Goal: Information Seeking & Learning: Learn about a topic

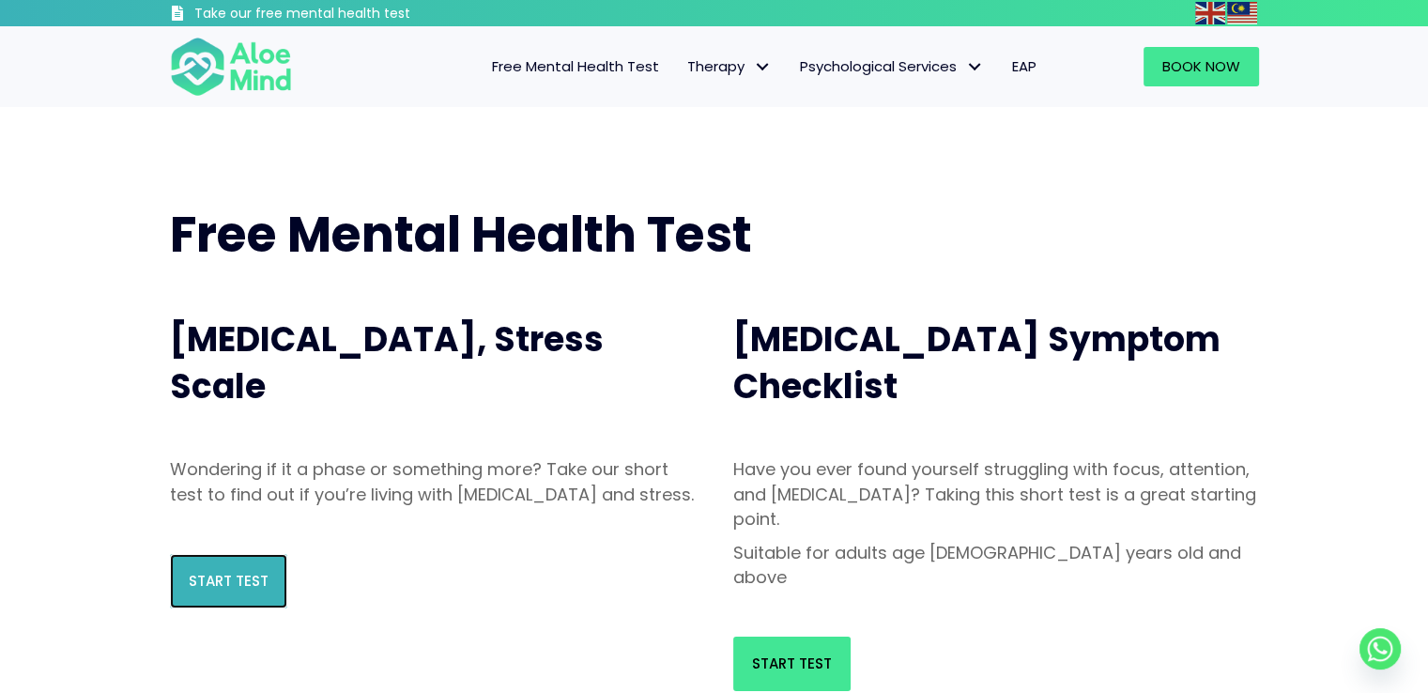
click at [256, 590] on span "Start Test" at bounding box center [229, 581] width 80 height 20
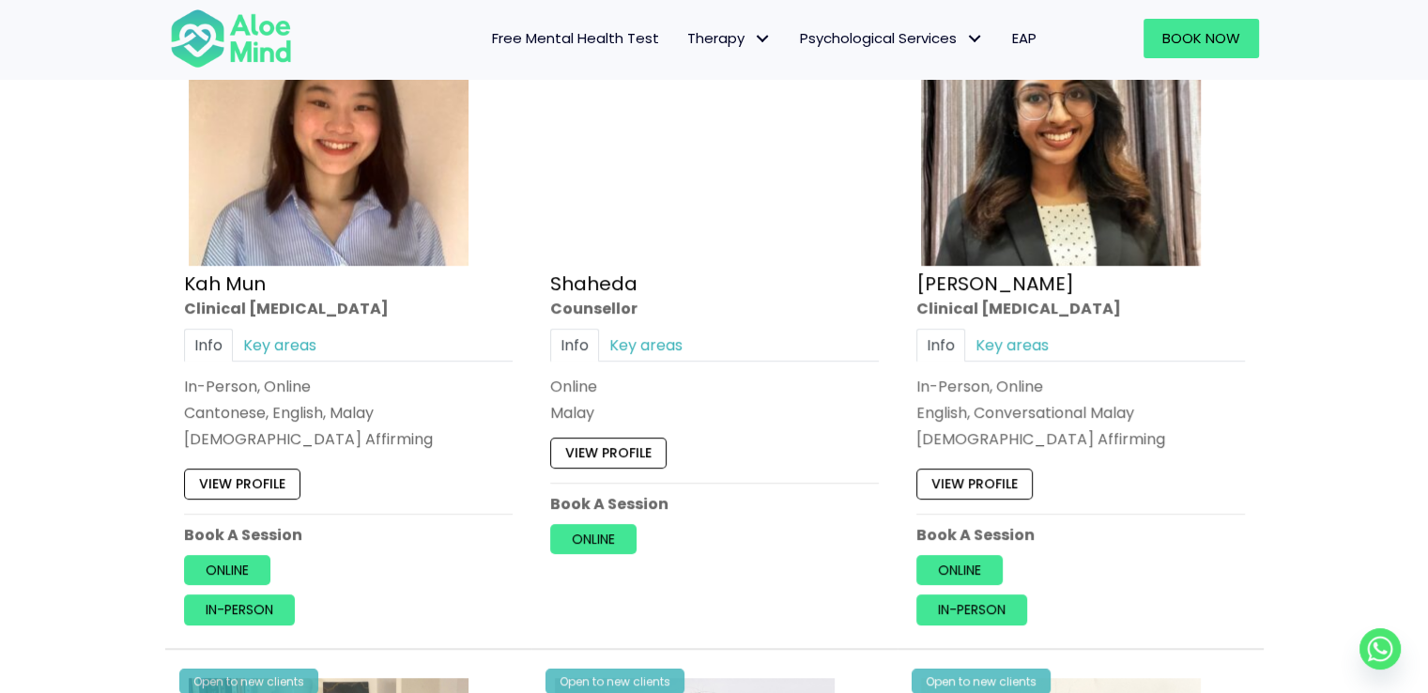
scroll to position [1127, 0]
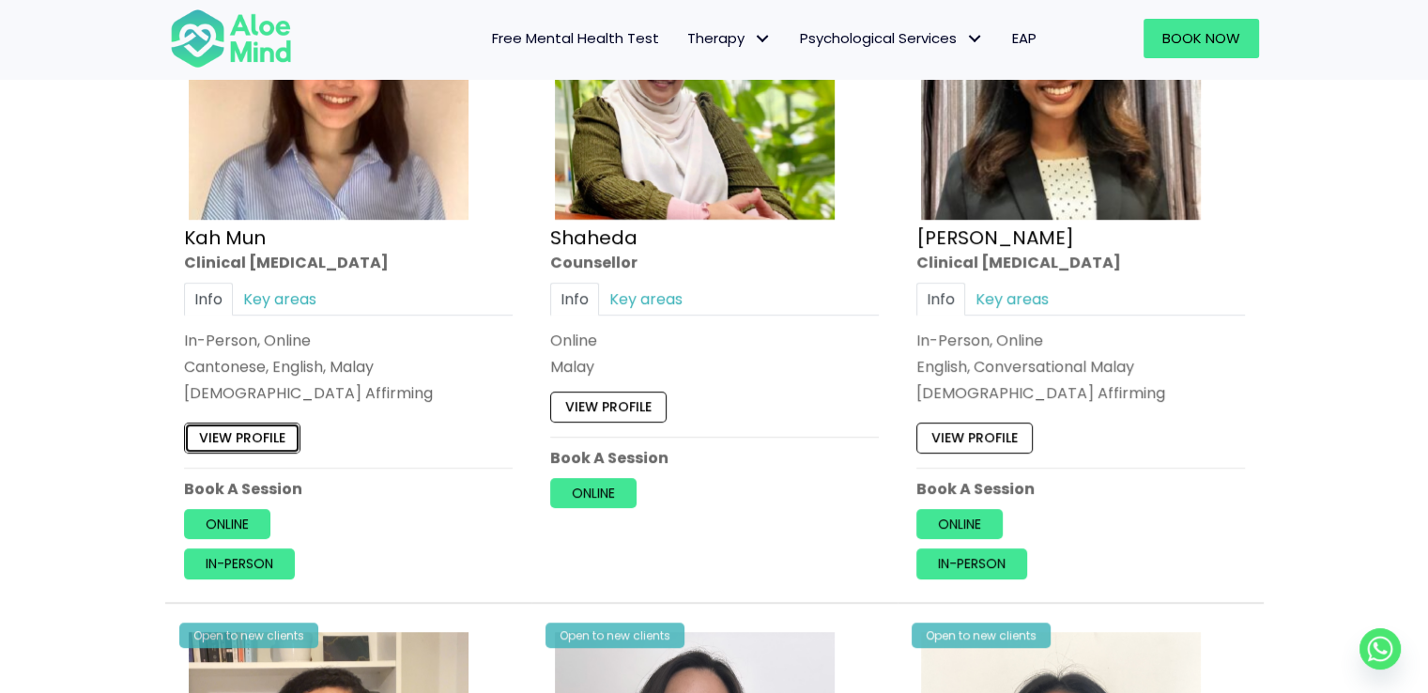
click at [244, 426] on link "View profile" at bounding box center [242, 437] width 116 height 30
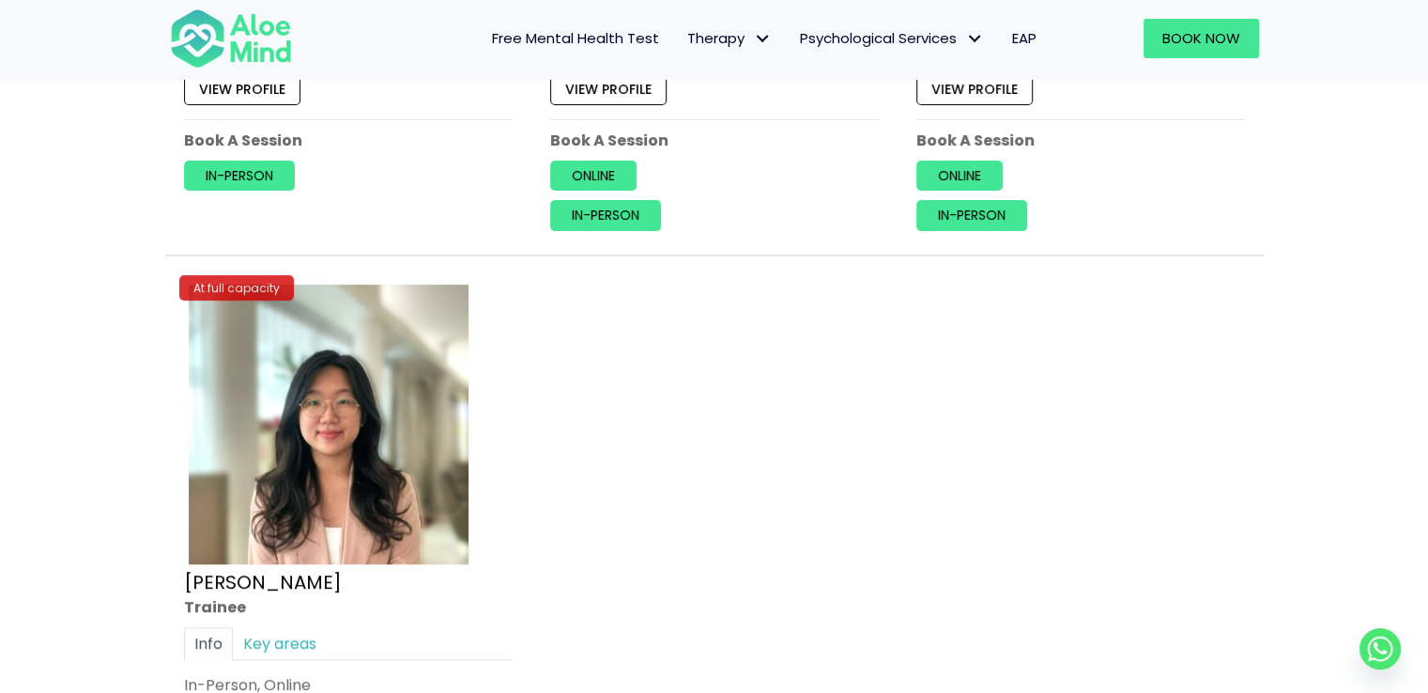
scroll to position [7792, 0]
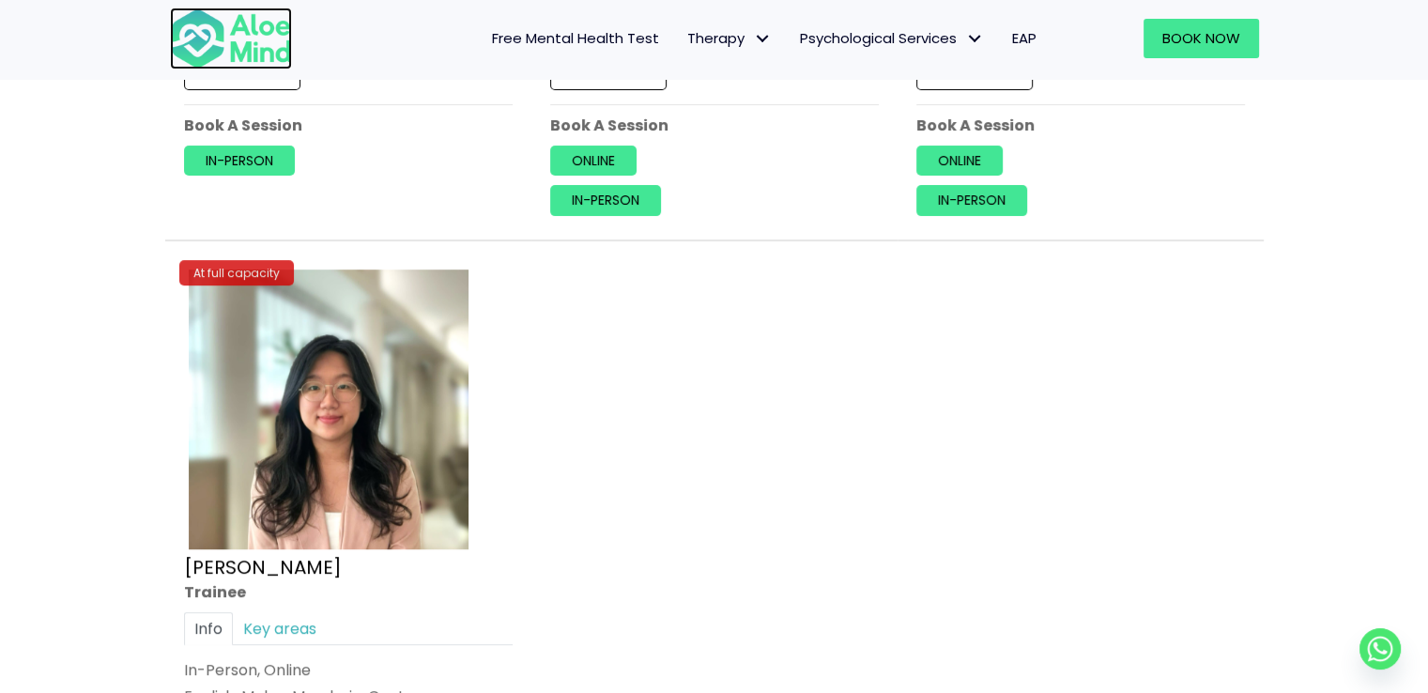
click at [228, 42] on img at bounding box center [231, 39] width 122 height 62
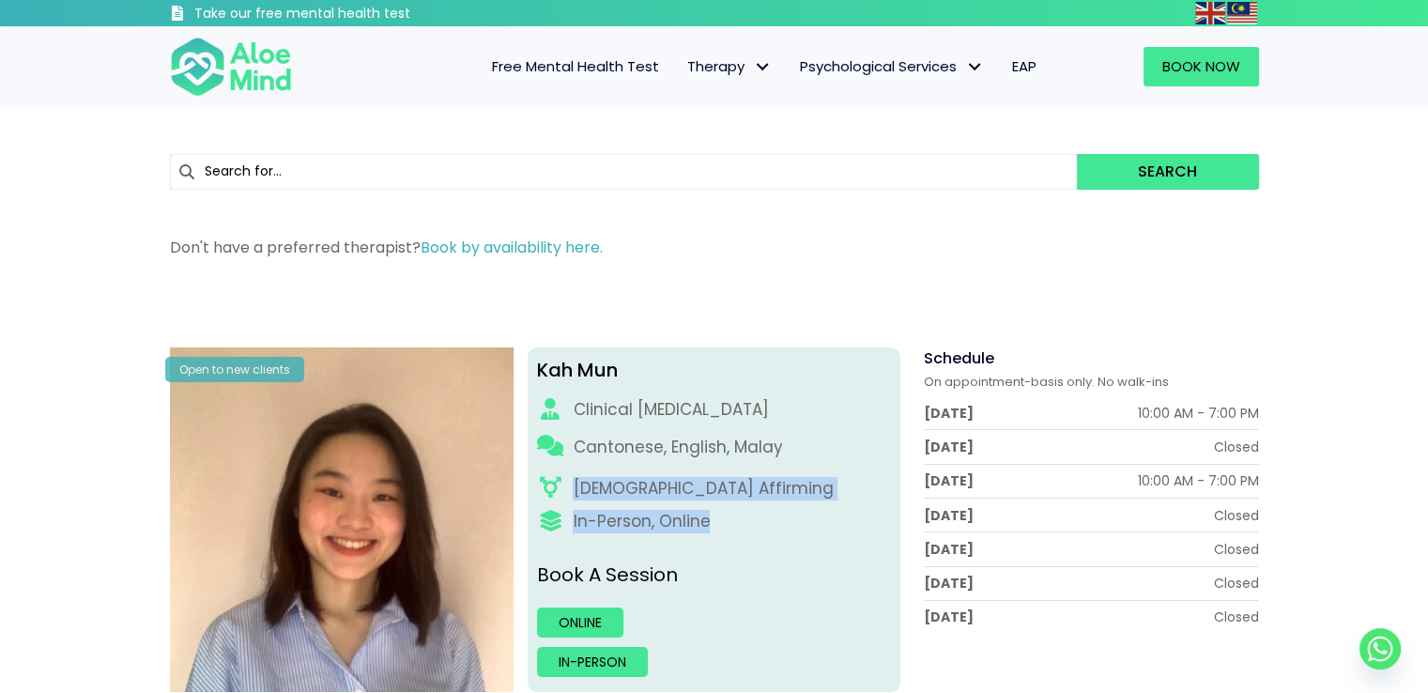
drag, startPoint x: 575, startPoint y: 487, endPoint x: 710, endPoint y: 503, distance: 136.1
click at [710, 503] on div "Kah Mun Clinical psychologist Cantonese, English, Malay LGBTQ Affirming In-Pers…" at bounding box center [714, 519] width 373 height 345
click at [550, 485] on icon at bounding box center [550, 489] width 26 height 22
drag, startPoint x: 572, startPoint y: 490, endPoint x: 727, endPoint y: 431, distance: 165.8
click at [743, 496] on div "[DEMOGRAPHIC_DATA] Affirming" at bounding box center [714, 488] width 354 height 23
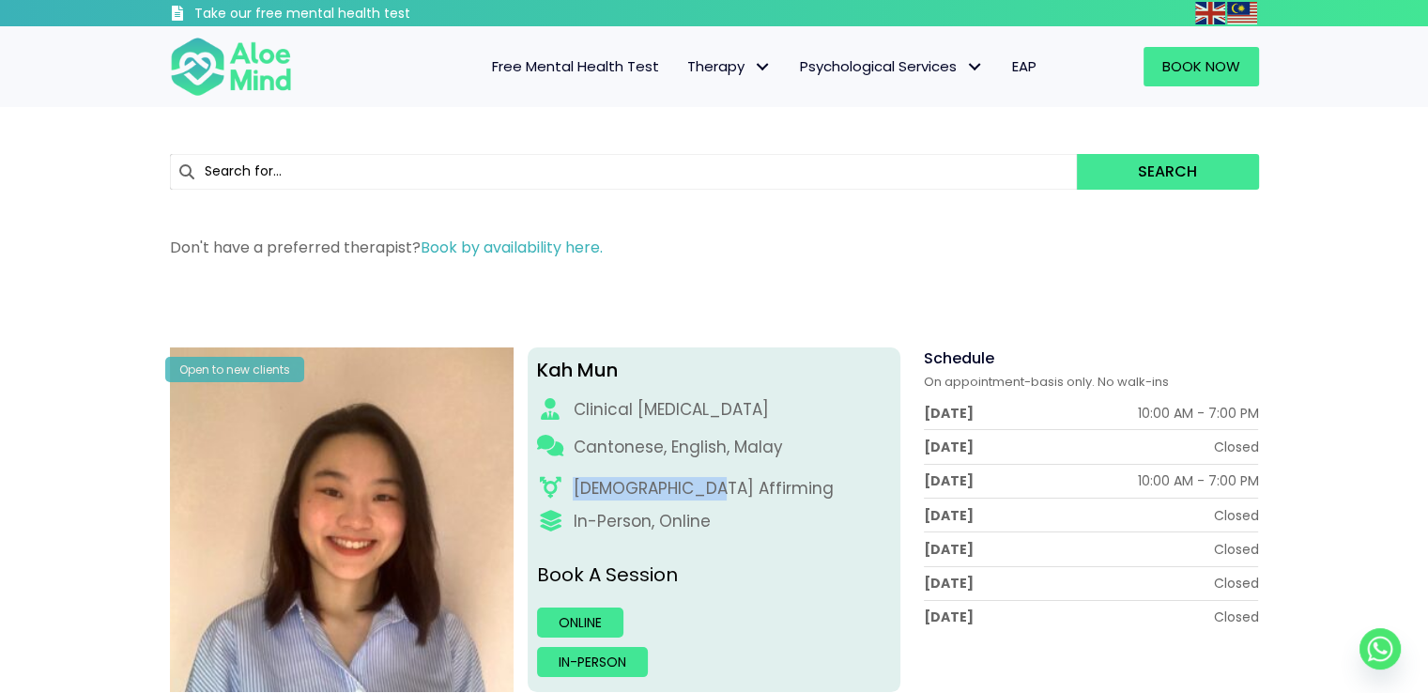
copy div "[DEMOGRAPHIC_DATA] Affirming"
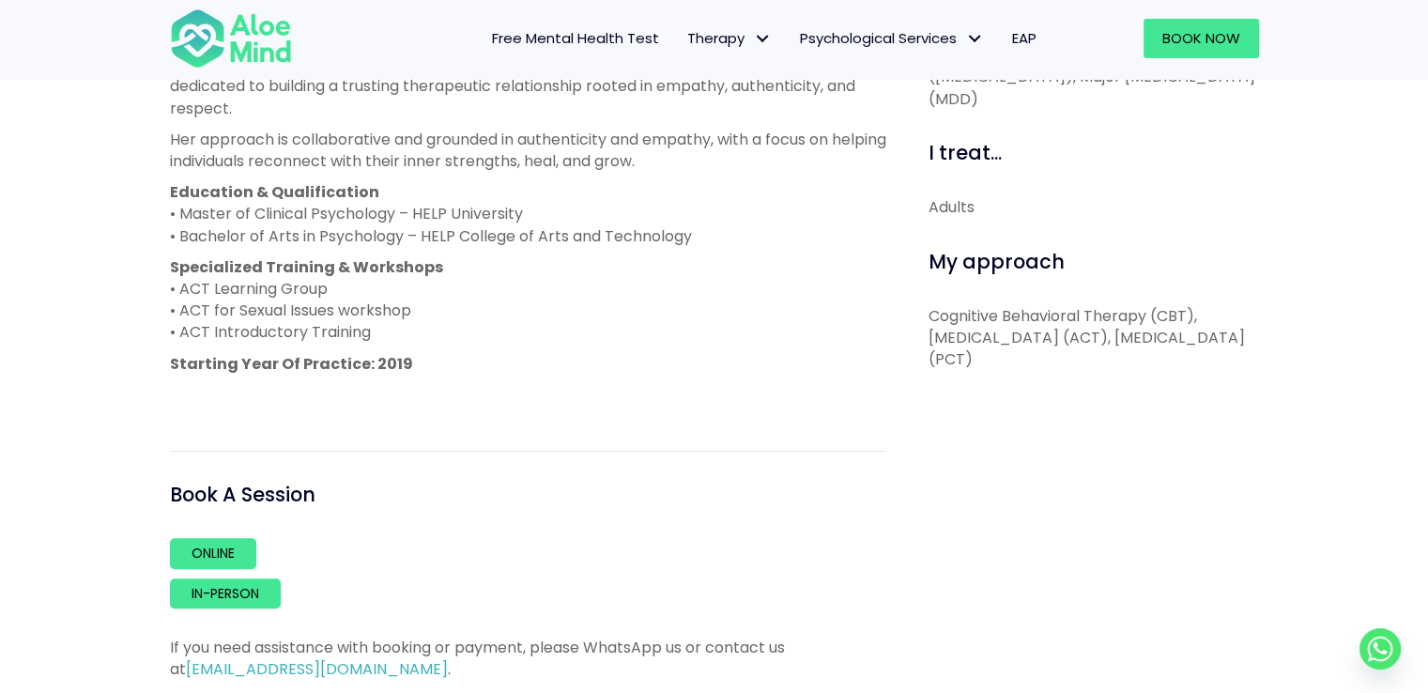
scroll to position [751, 0]
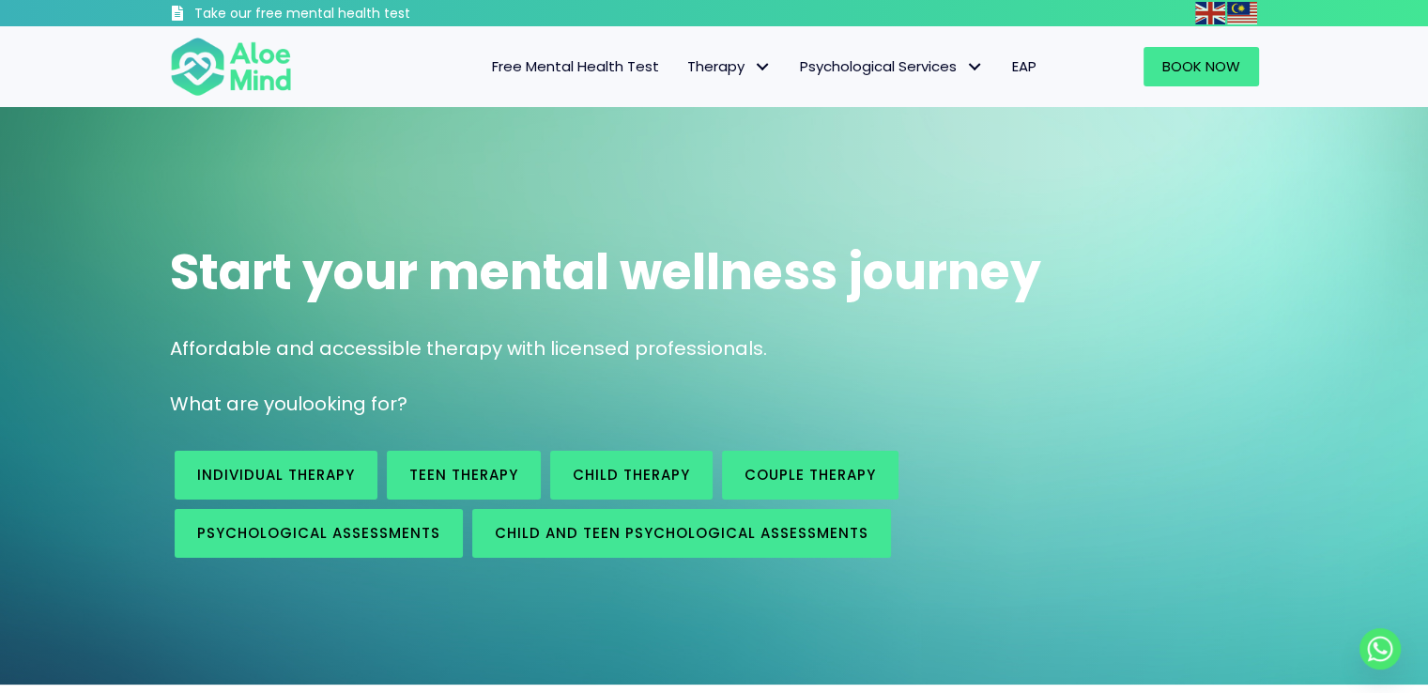
click at [608, 69] on span "Free Mental Health Test" at bounding box center [575, 66] width 167 height 20
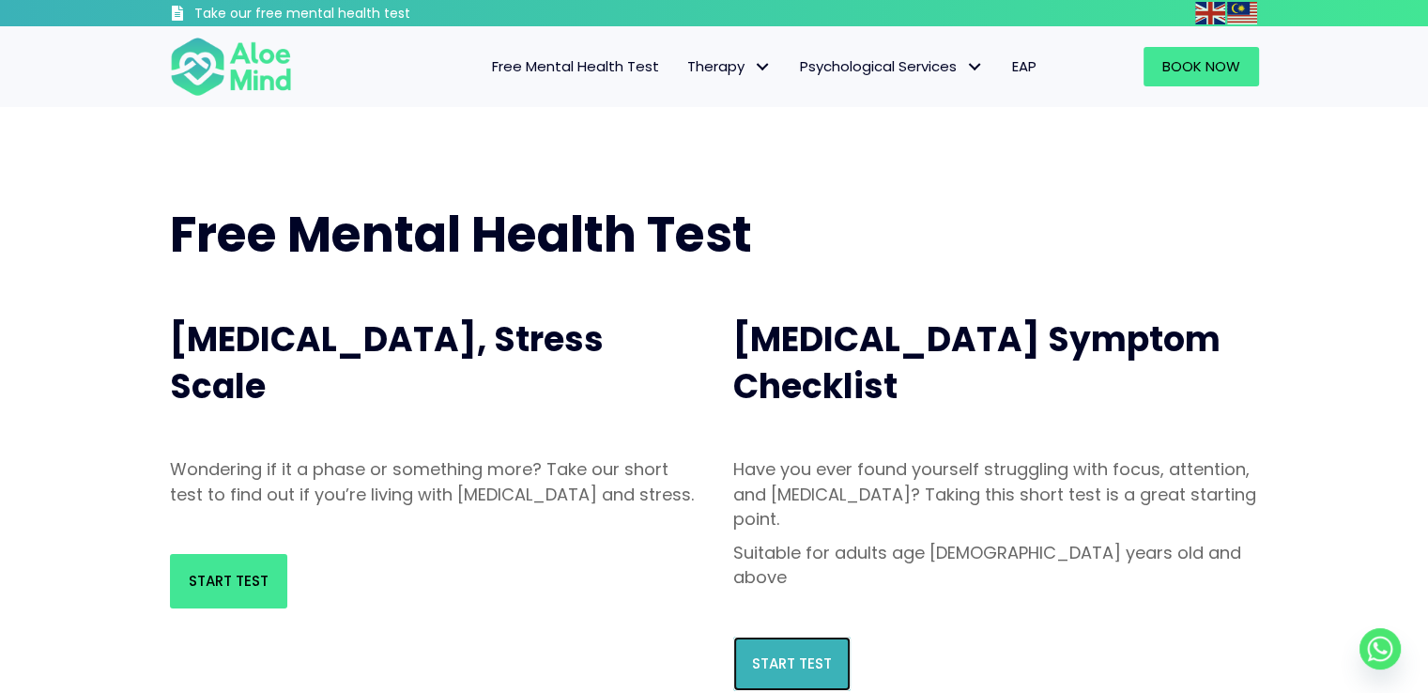
click at [815, 653] on span "Start Test" at bounding box center [792, 663] width 80 height 20
